Goal: Find specific page/section: Find specific page/section

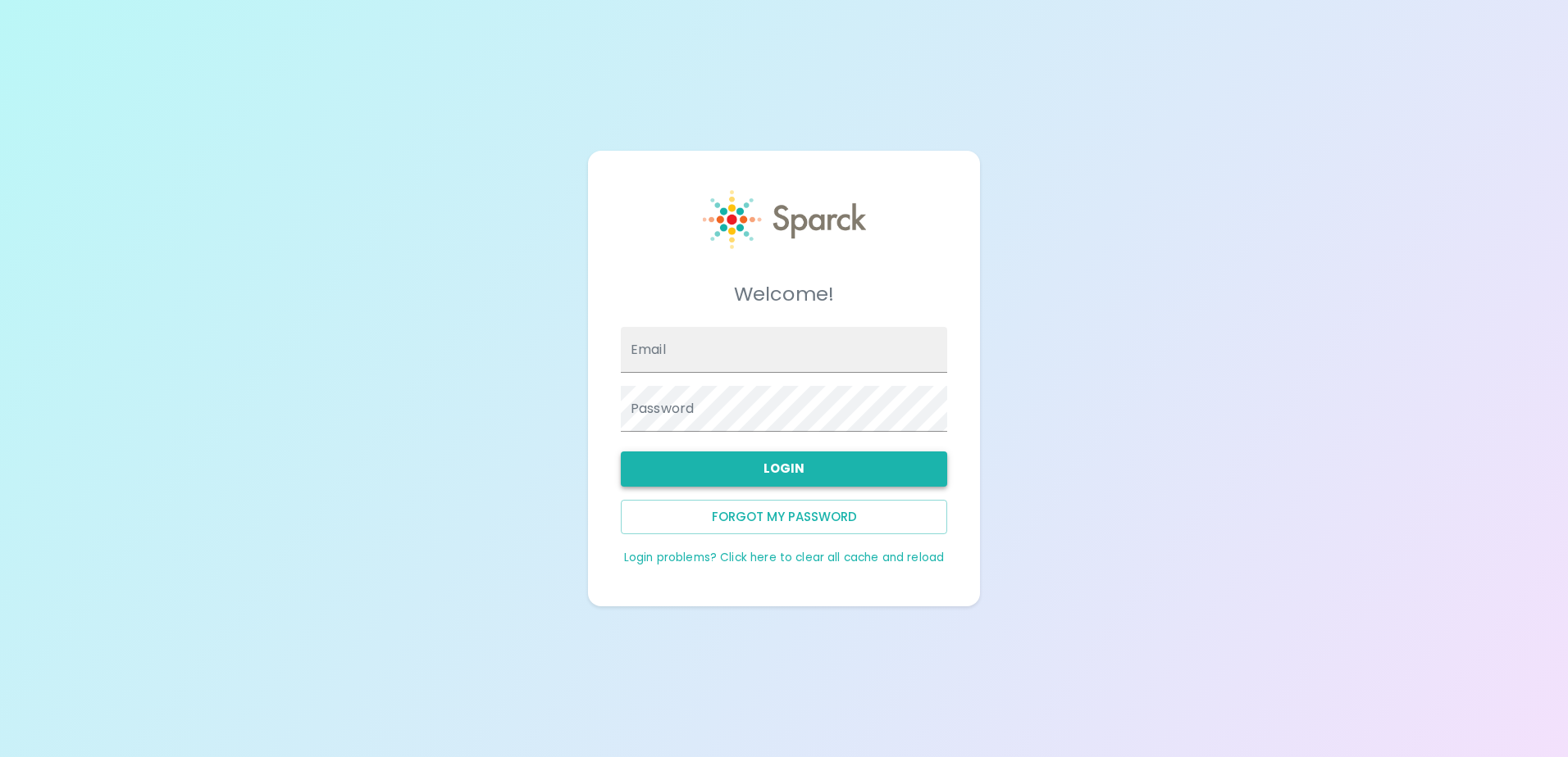
type input "[EMAIL_ADDRESS][DOMAIN_NAME]"
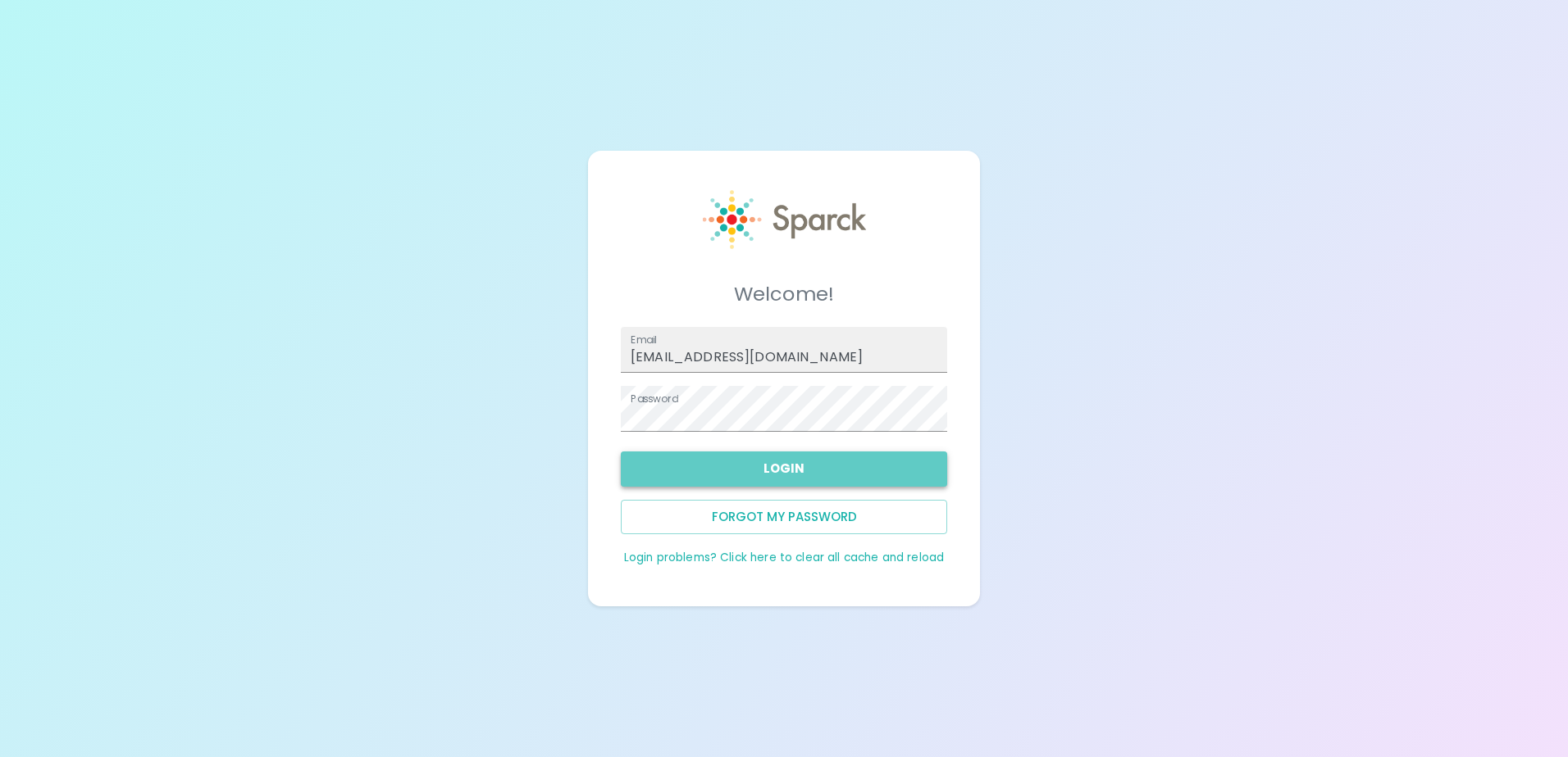
click at [822, 469] on button "Login" at bounding box center [784, 469] width 326 height 35
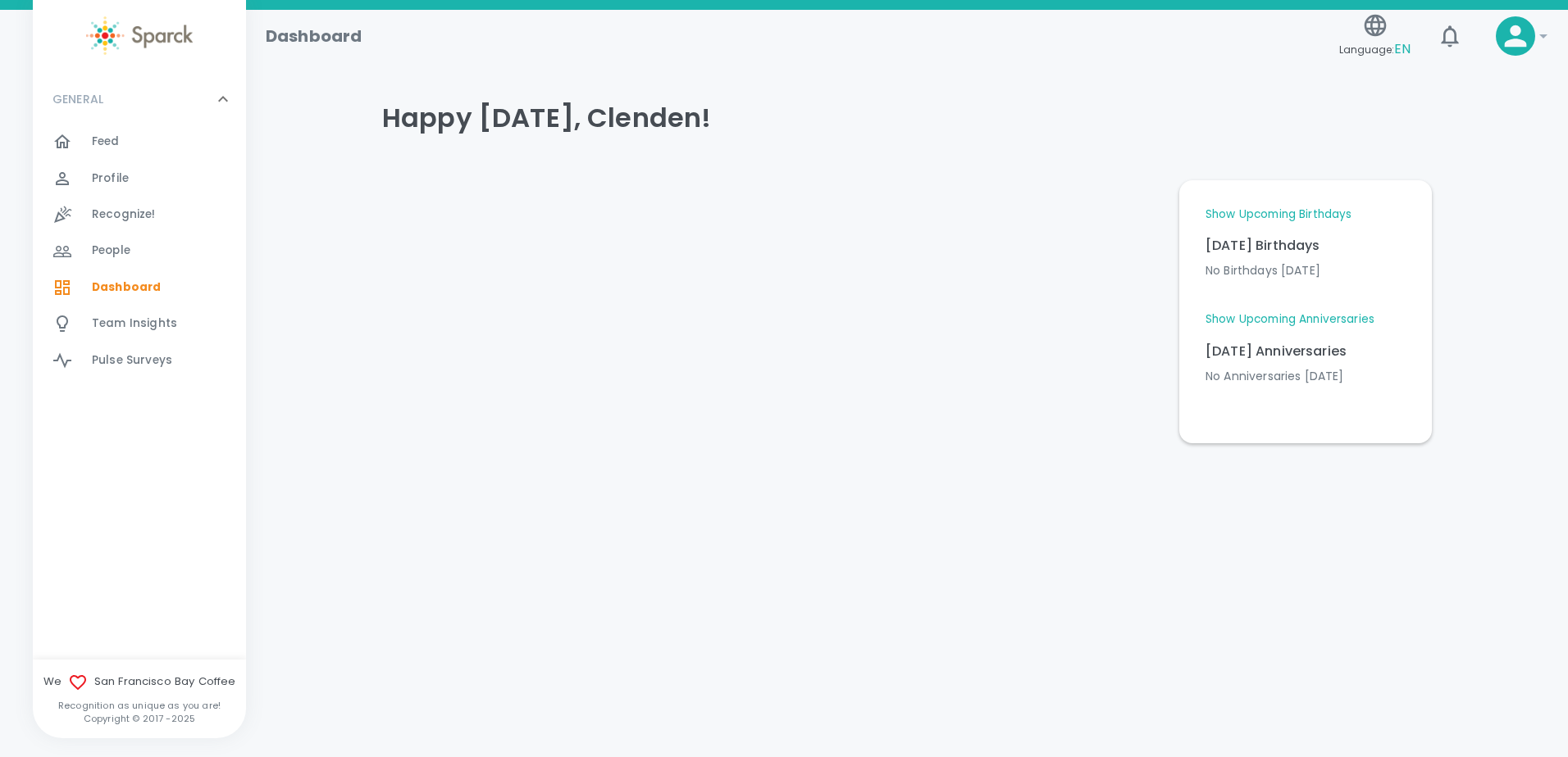
click at [1242, 212] on link "Show Upcoming Birthdays" at bounding box center [1278, 214] width 146 height 16
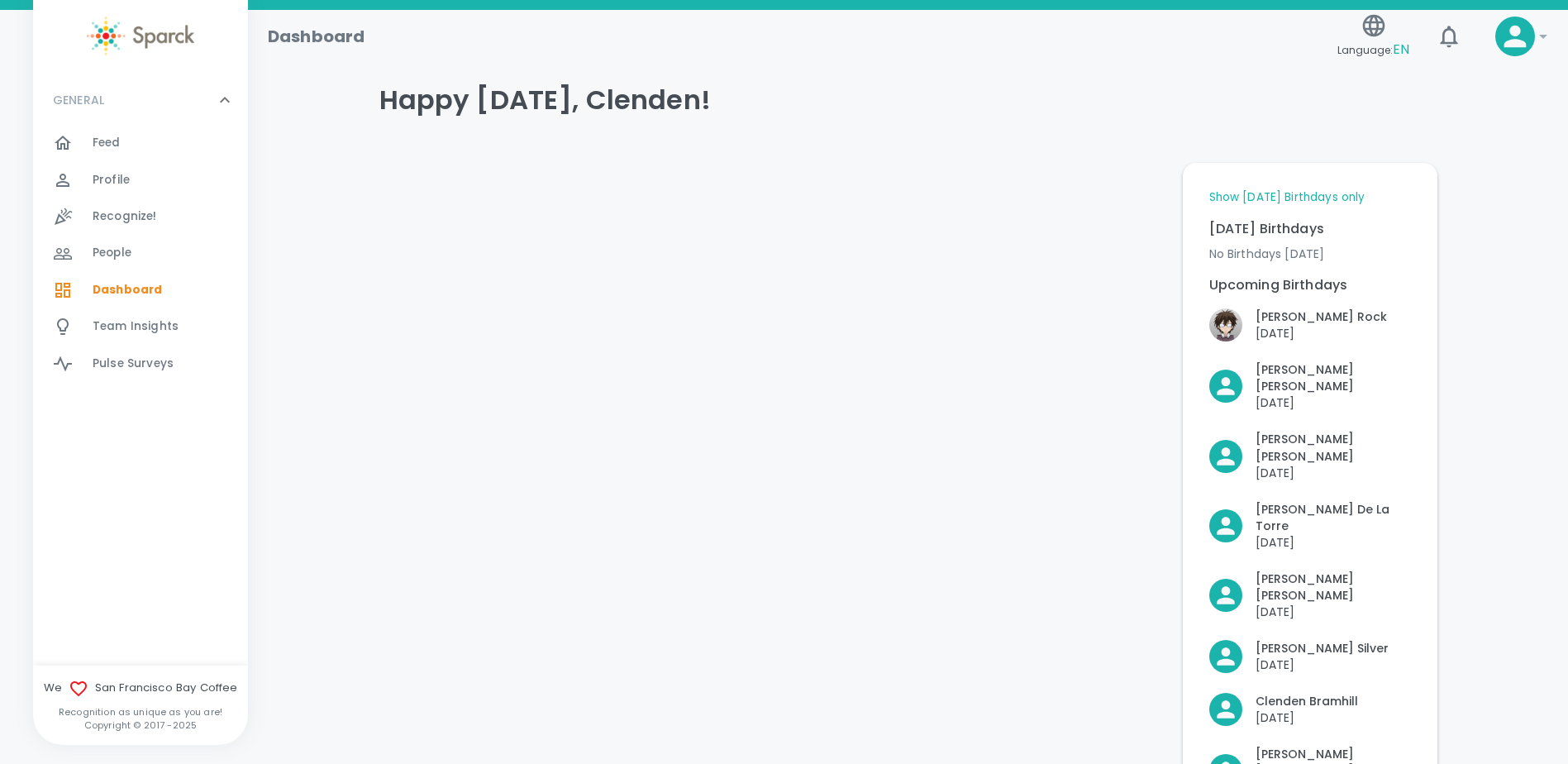
scroll to position [17, 0]
click at [139, 137] on div "Feed 0" at bounding box center [170, 143] width 156 height 23
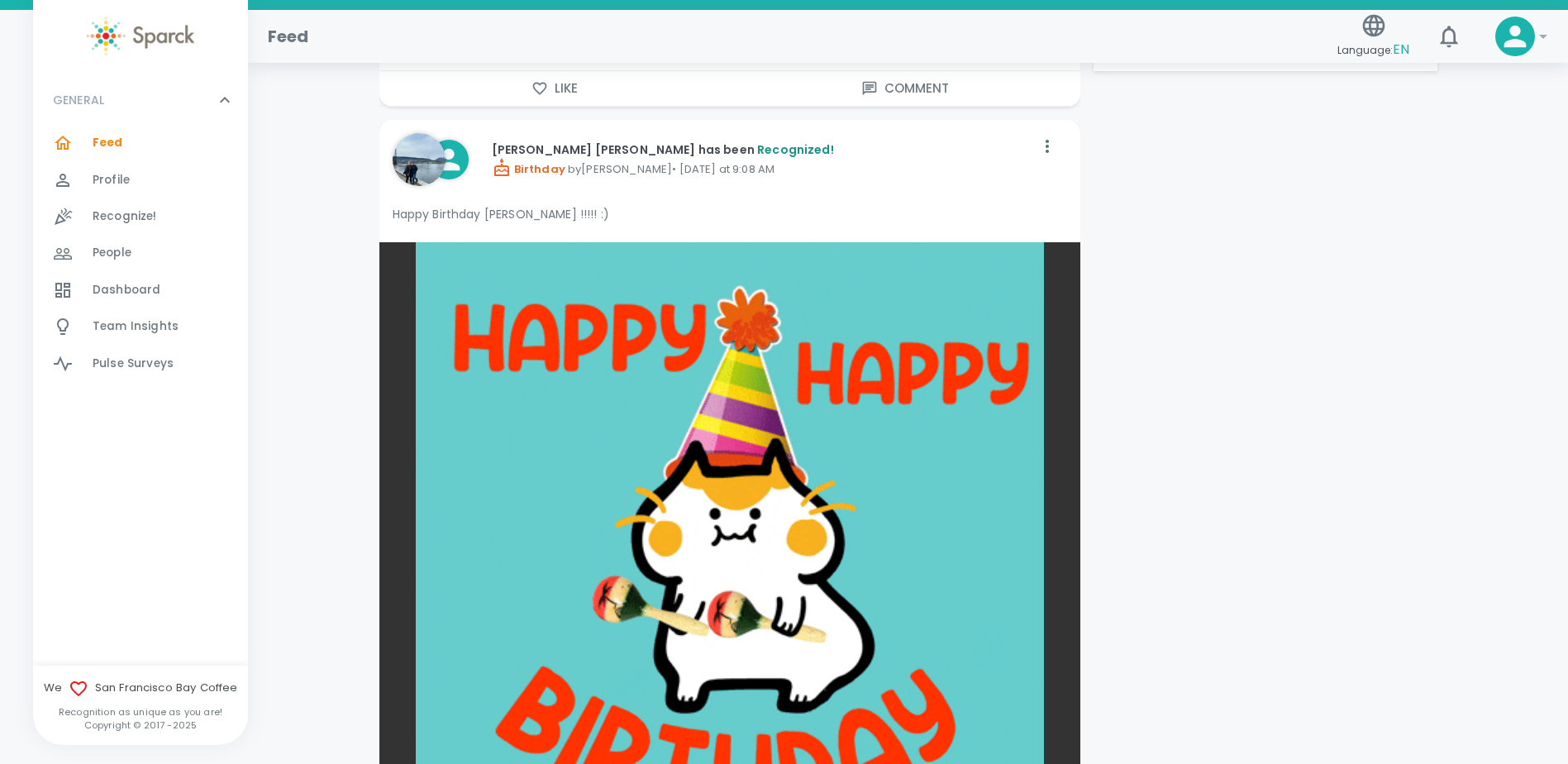
scroll to position [2233, 0]
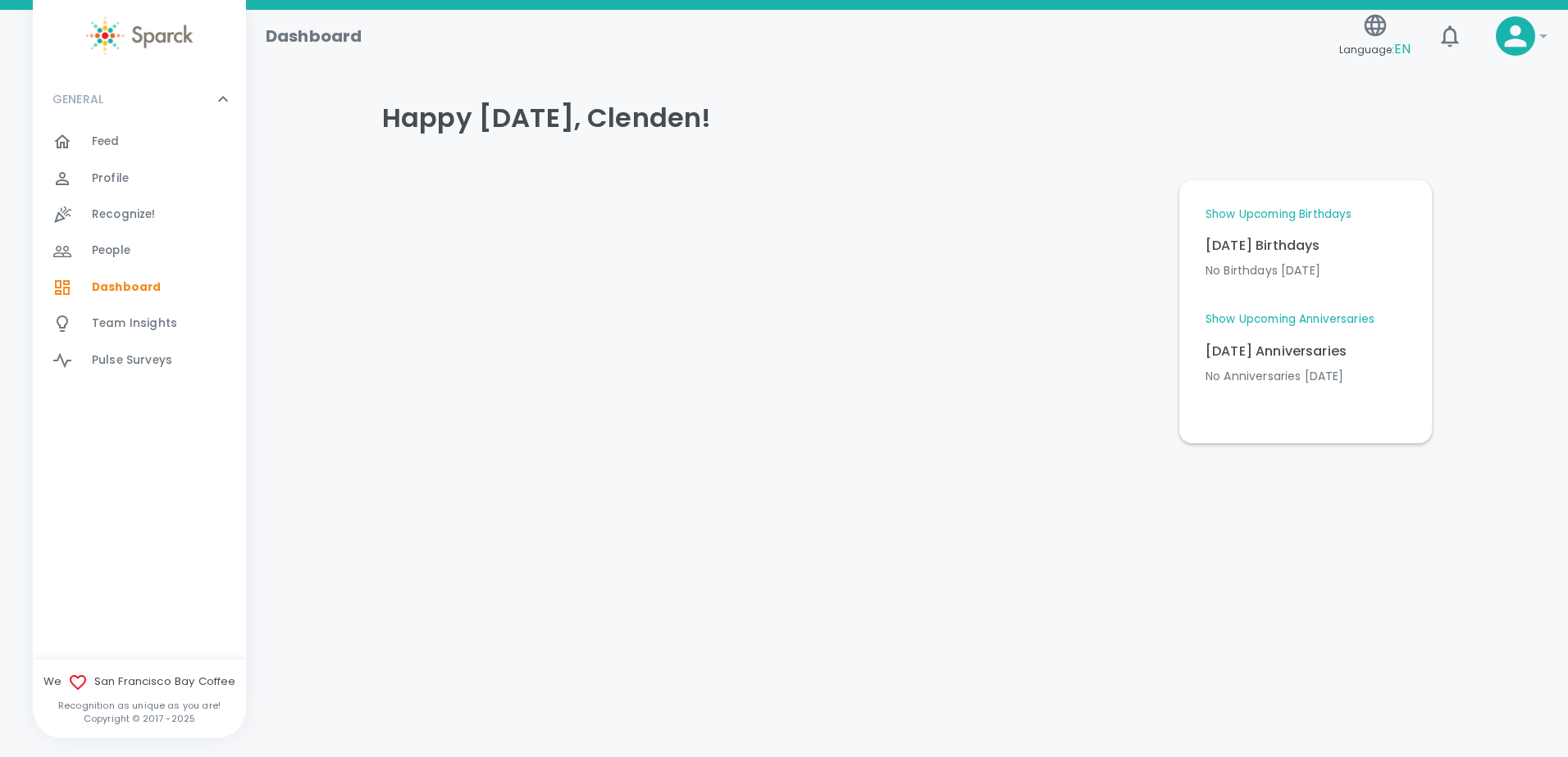
click at [1274, 209] on link "Show Upcoming Birthdays" at bounding box center [1278, 214] width 146 height 16
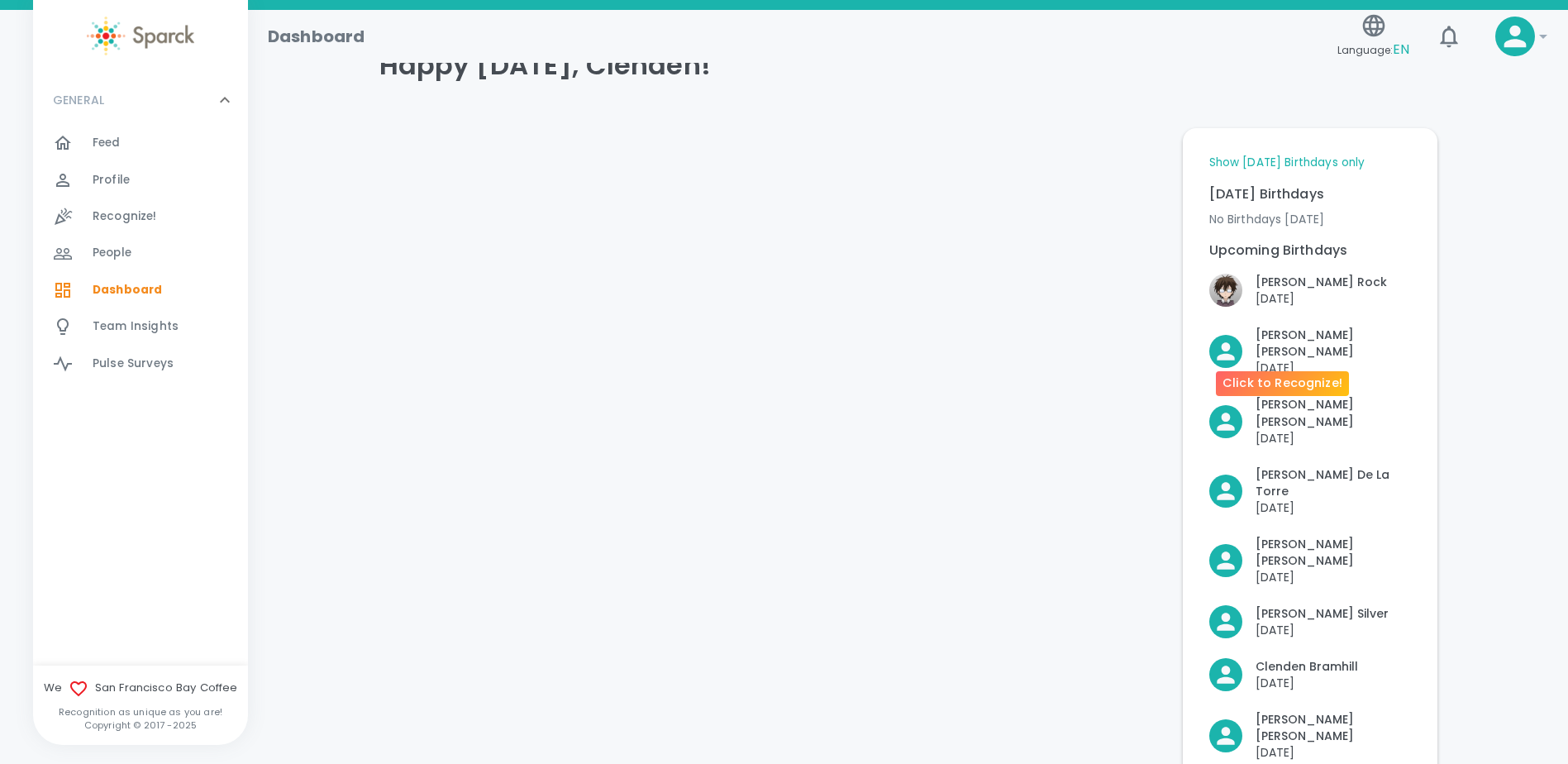
scroll to position [83, 0]
